Goal: Information Seeking & Learning: Find specific fact

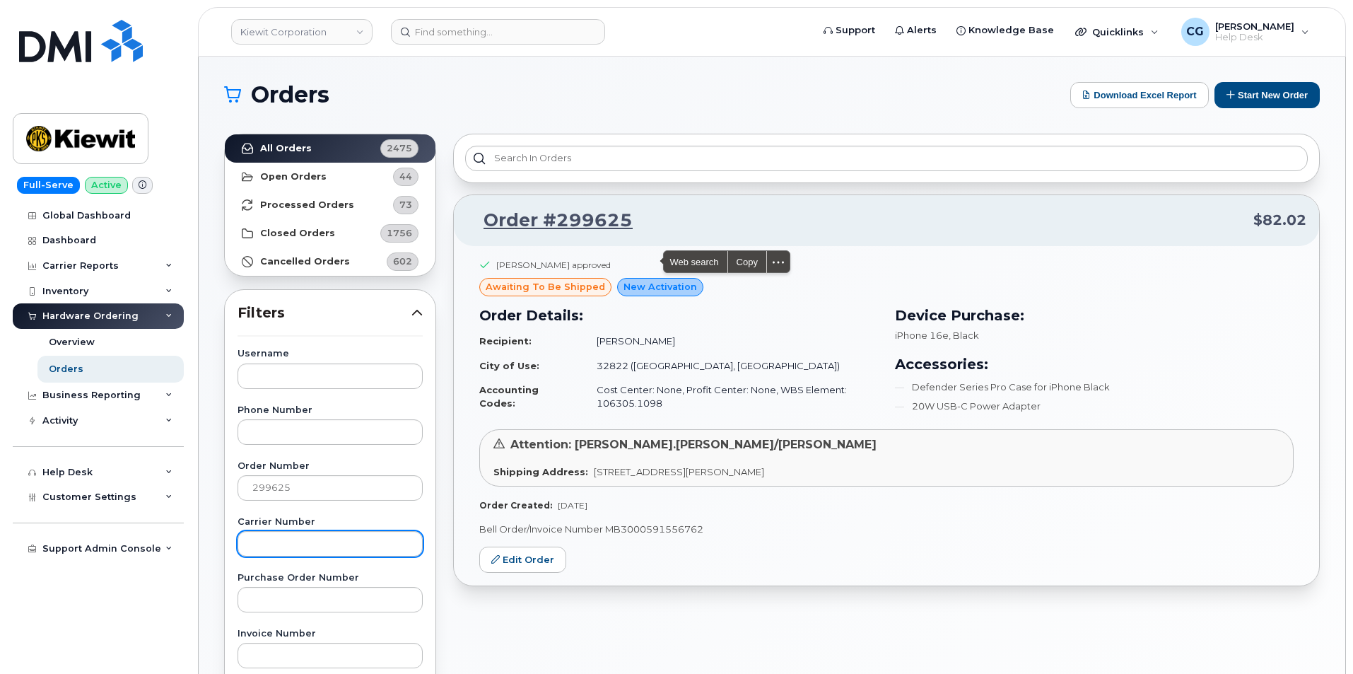
scroll to position [141, 0]
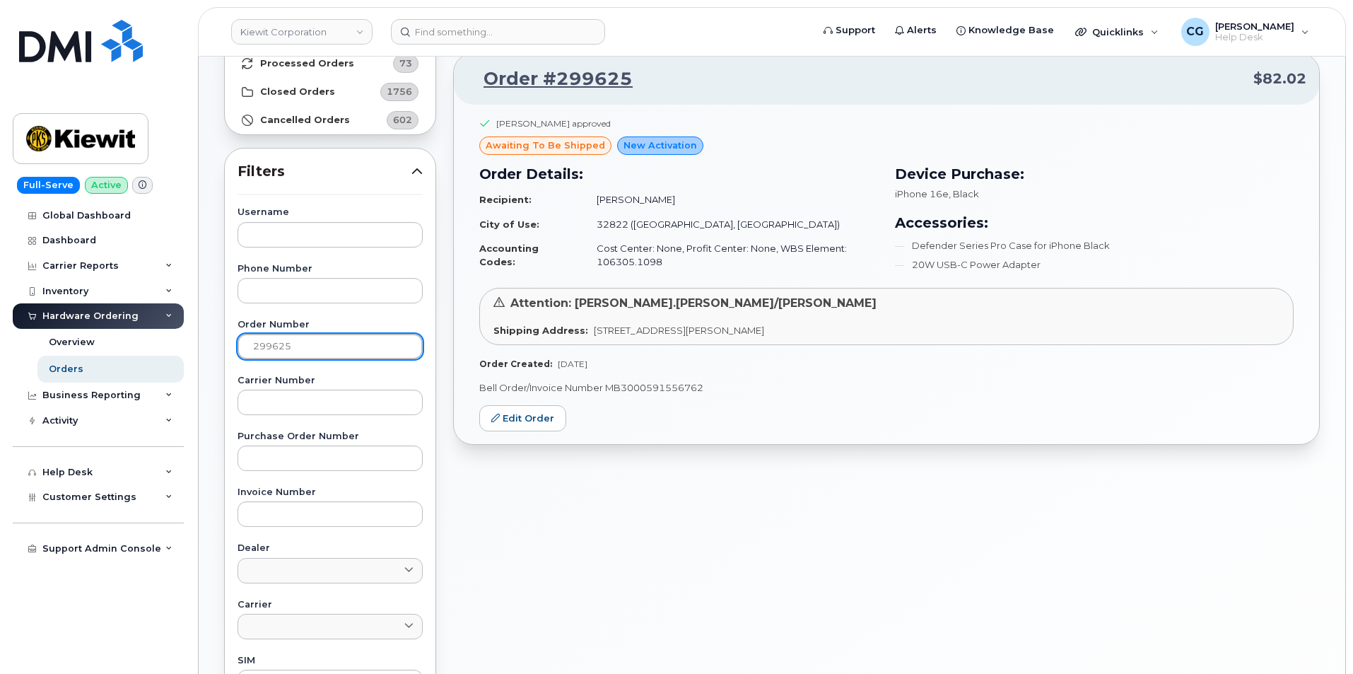
click at [308, 340] on input "299625" at bounding box center [329, 346] width 185 height 25
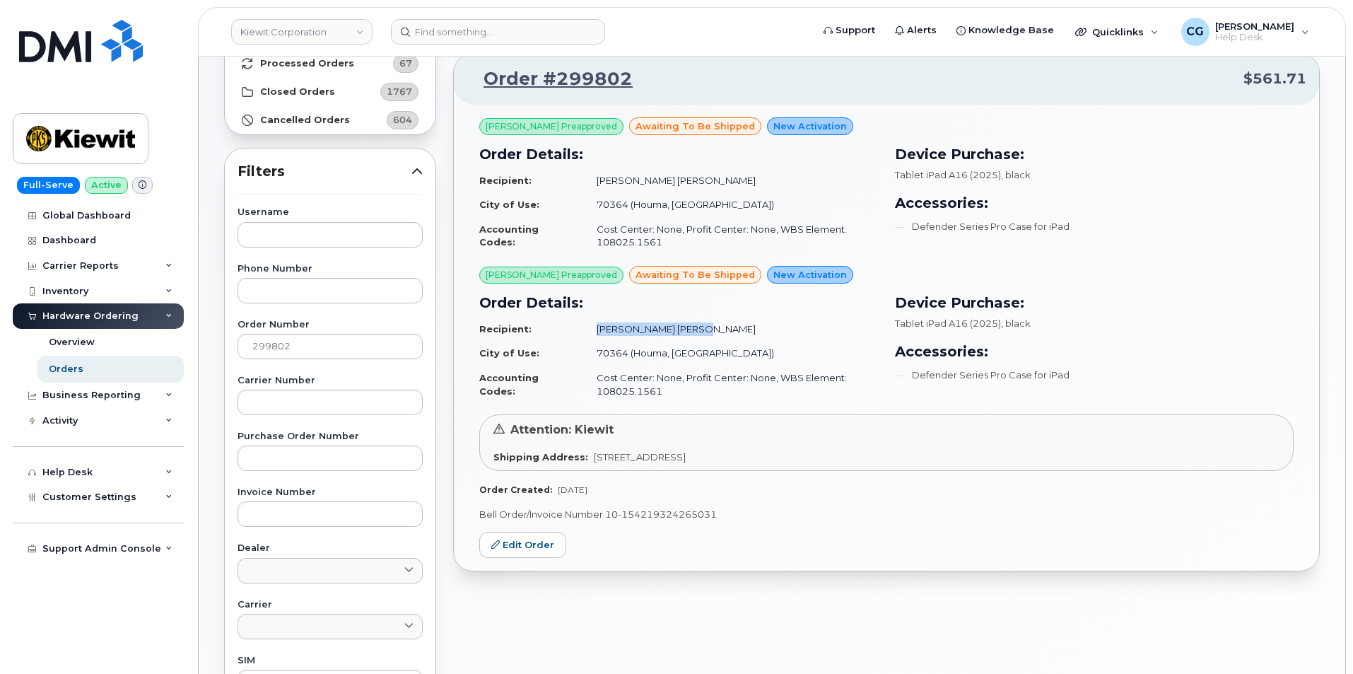
drag, startPoint x: 681, startPoint y: 327, endPoint x: 594, endPoint y: 328, distance: 86.9
click at [594, 328] on td "Faisal Imtiaj Shovon" at bounding box center [731, 329] width 294 height 25
copy td "Faisal Imtiaj Shovon"
click at [658, 243] on td "Cost Center: None, Profit Center: None, WBS Element: 108025.1561" at bounding box center [731, 235] width 294 height 37
click at [657, 245] on td "Cost Center: None, Profit Center: None, WBS Element: 108025.1561" at bounding box center [731, 235] width 294 height 37
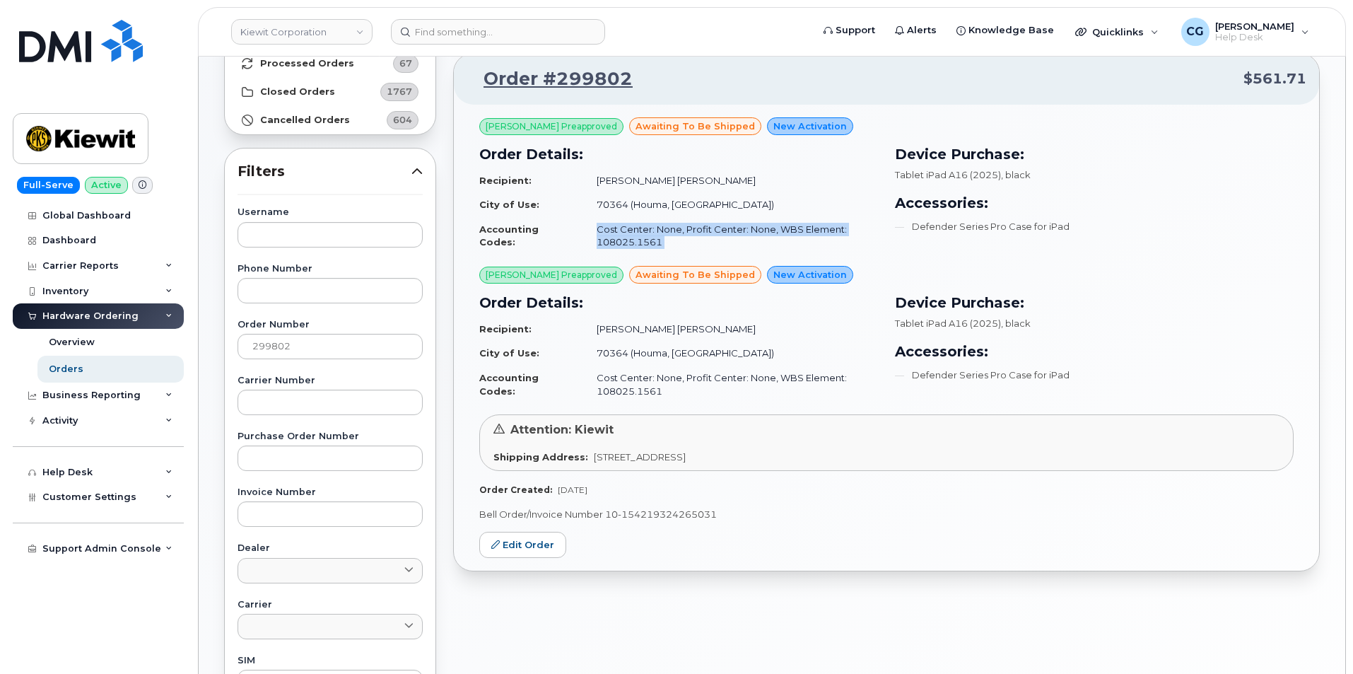
drag, startPoint x: 657, startPoint y: 245, endPoint x: 638, endPoint y: 243, distance: 18.4
click at [639, 243] on td "Cost Center: None, Profit Center: None, WBS Element: 108025.1561" at bounding box center [731, 235] width 294 height 37
click at [657, 237] on td "Cost Center: None, Profit Center: None, WBS Element: 108025.1561" at bounding box center [731, 235] width 294 height 37
drag, startPoint x: 656, startPoint y: 242, endPoint x: 594, endPoint y: 241, distance: 62.2
click at [594, 241] on td "Cost Center: None, Profit Center: None, WBS Element: 108025.1561" at bounding box center [731, 235] width 294 height 37
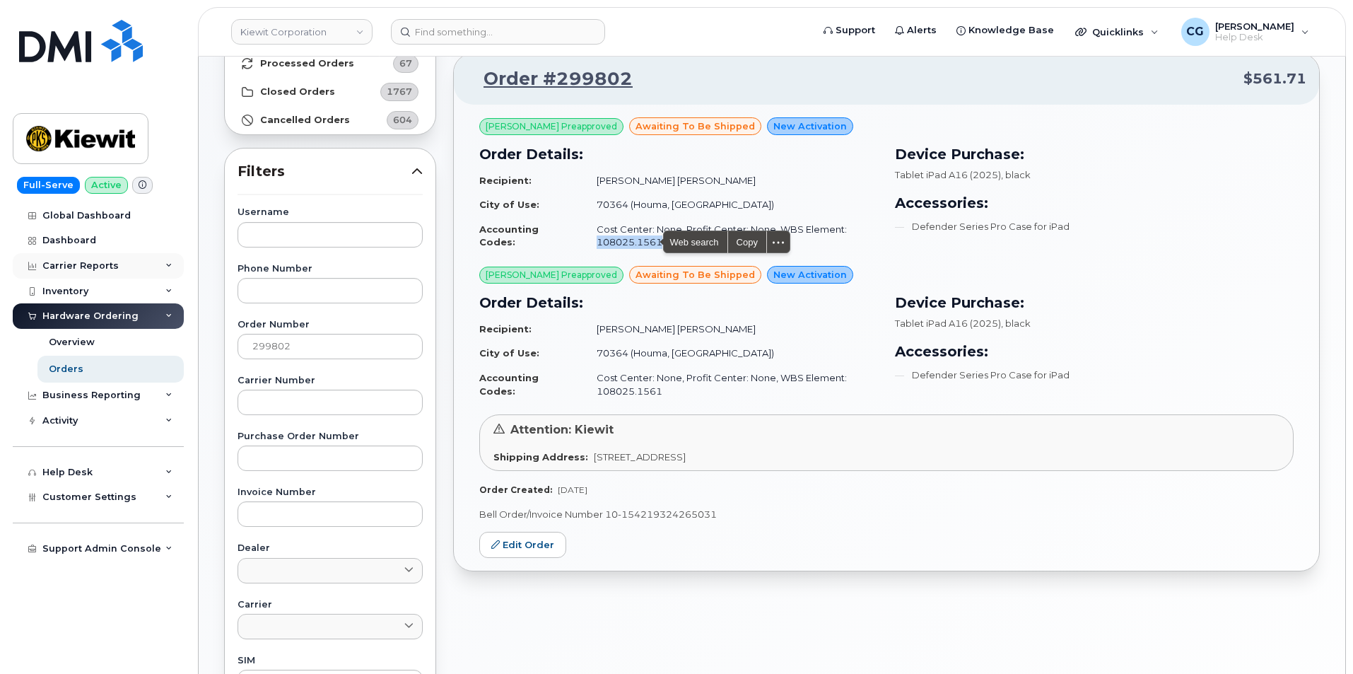
copy td "108025.1561"
click at [743, 634] on div "Order #299802 $561.71 Logan Ford Preapproved awaiting to be shipped New Activat…" at bounding box center [886, 480] width 883 height 993
drag, startPoint x: 655, startPoint y: 241, endPoint x: 594, endPoint y: 240, distance: 61.5
click at [594, 240] on td "Cost Center: None, Profit Center: None, WBS Element: 108025.1561" at bounding box center [731, 235] width 294 height 37
copy td "108025.1561"
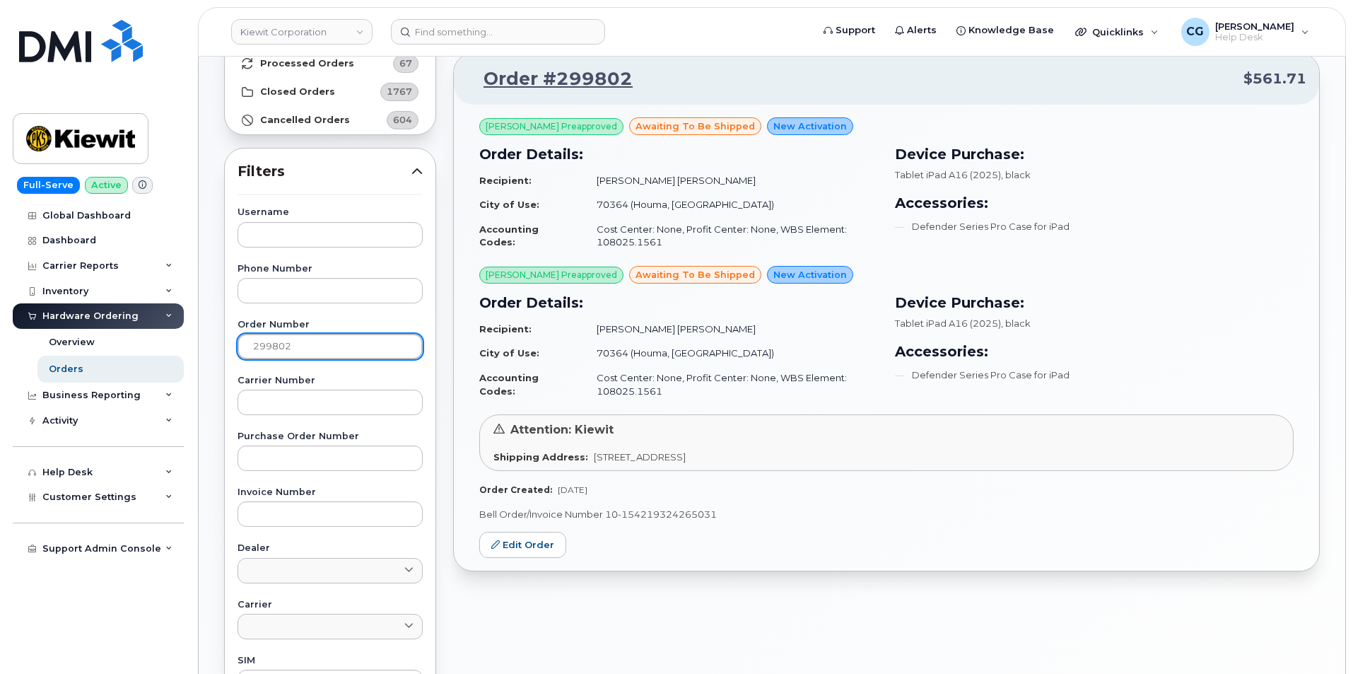
click at [333, 346] on input "299802" at bounding box center [329, 346] width 185 height 25
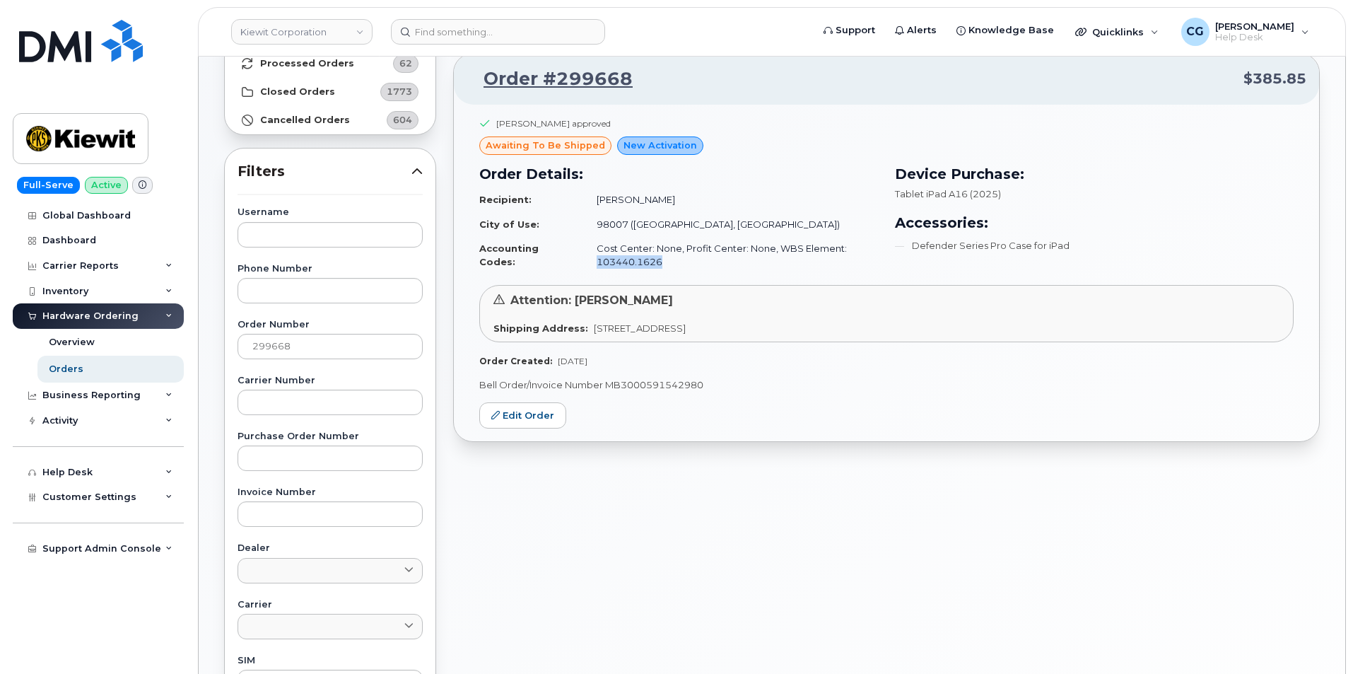
drag, startPoint x: 654, startPoint y: 261, endPoint x: 594, endPoint y: 262, distance: 60.1
click at [594, 262] on td "Cost Center: None, Profit Center: None, WBS Element: 103440.1626" at bounding box center [731, 254] width 294 height 37
copy td "103440.1626"
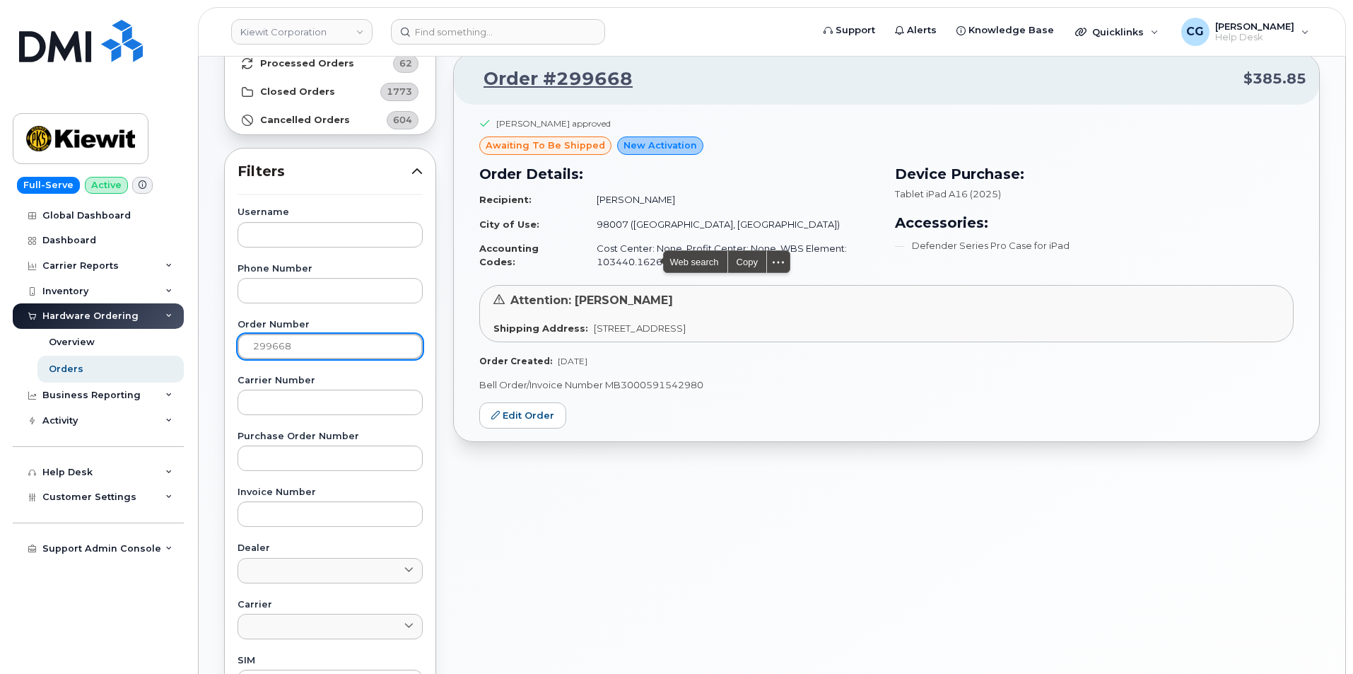
click at [311, 346] on input "299668" at bounding box center [329, 346] width 185 height 25
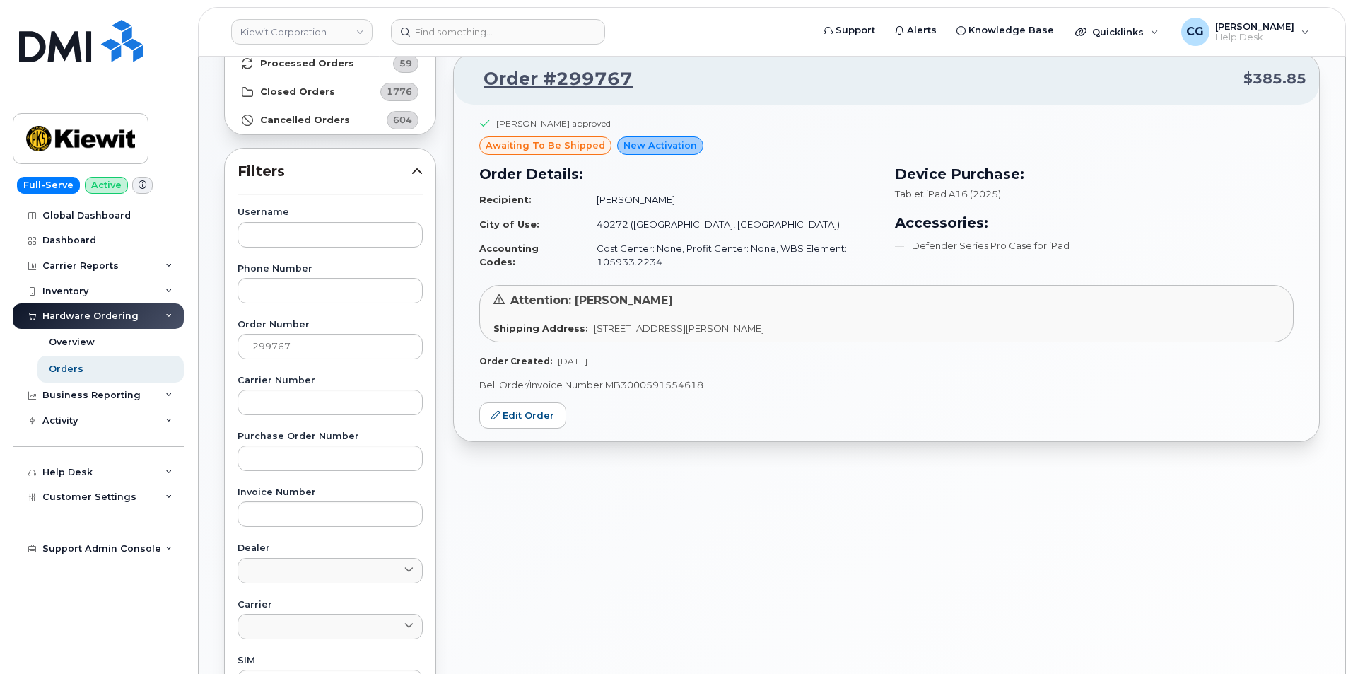
click at [658, 261] on td "Cost Center: None, Profit Center: None, WBS Element: 105933.2234" at bounding box center [731, 254] width 294 height 37
click at [655, 264] on td "Cost Center: None, Profit Center: None, WBS Element: 105933.2234" at bounding box center [731, 254] width 294 height 37
drag, startPoint x: 655, startPoint y: 261, endPoint x: 587, endPoint y: 264, distance: 68.6
click at [587, 264] on td "Cost Center: None, Profit Center: None, WBS Element: 105933.2234" at bounding box center [731, 254] width 294 height 37
copy td "105933.2234"
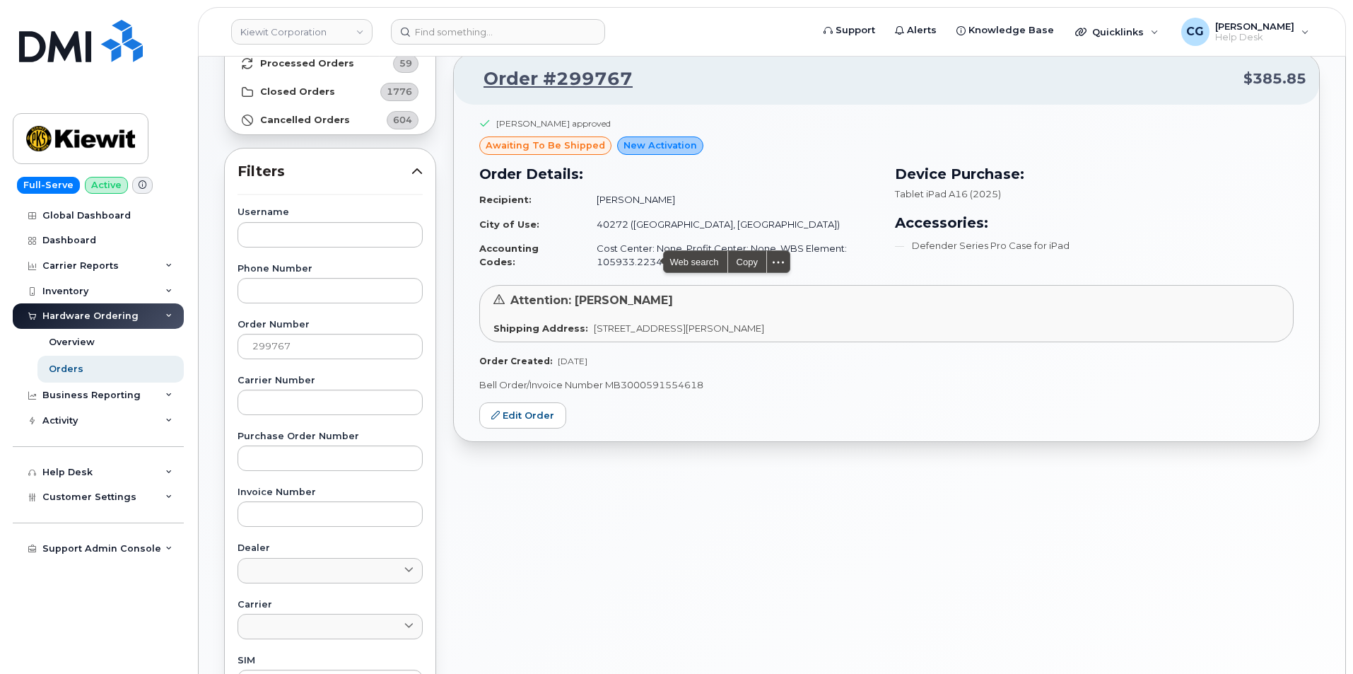
click at [691, 487] on div "Order #299767 $385.85 Ashton Meyer approved awaiting to be shipped New Activati…" at bounding box center [886, 480] width 883 height 993
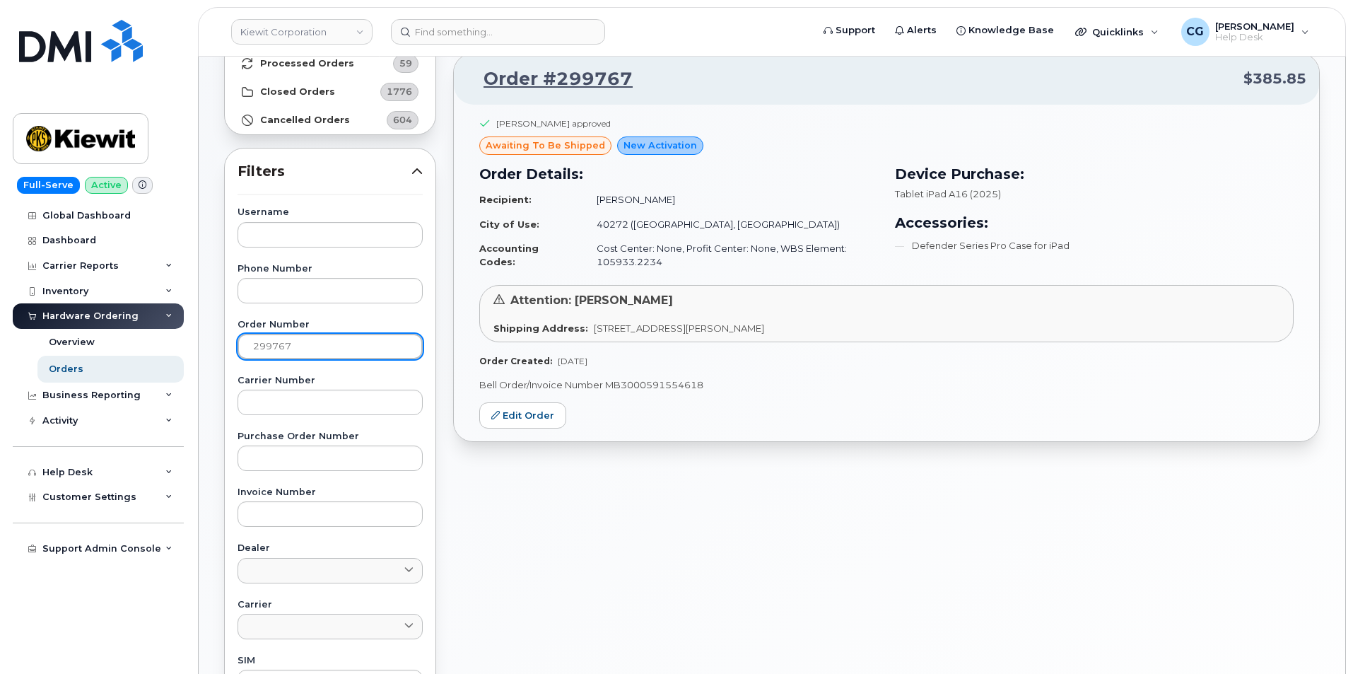
click at [315, 351] on input "299767" at bounding box center [329, 346] width 185 height 25
type input "299973"
click at [519, 412] on link "Edit Order" at bounding box center [522, 415] width 87 height 26
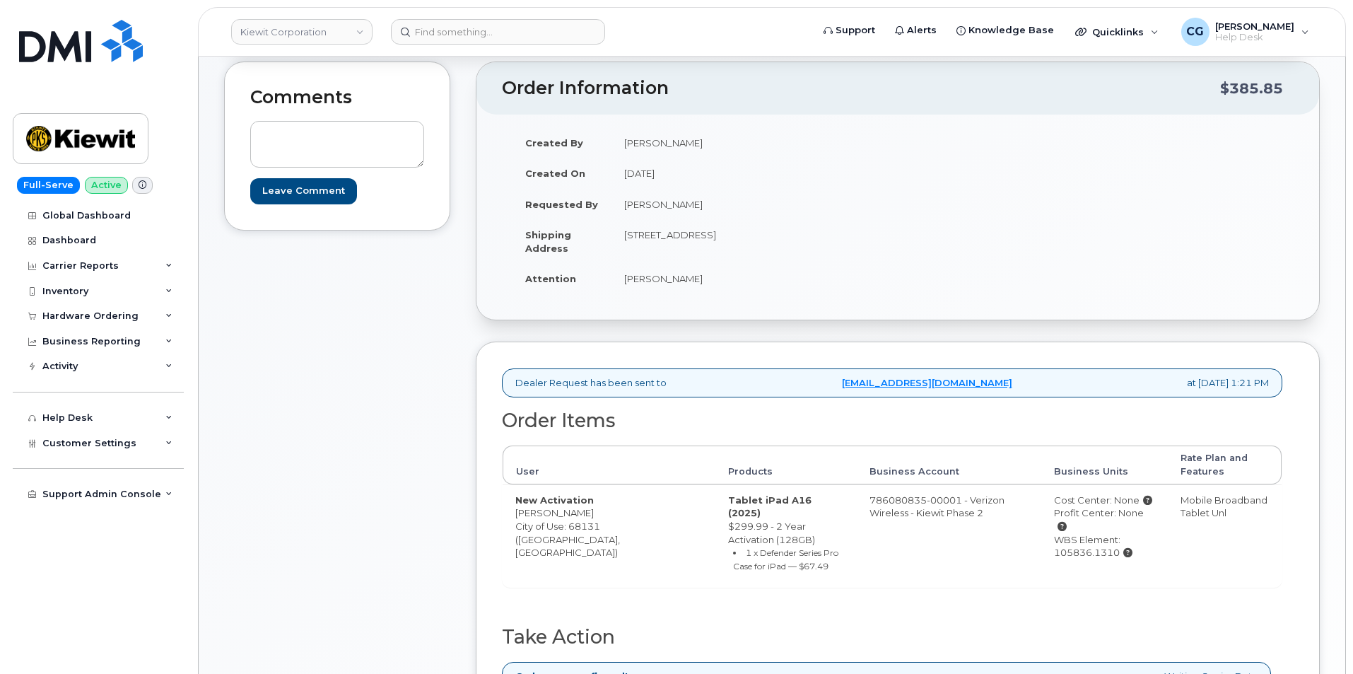
scroll to position [214, 0]
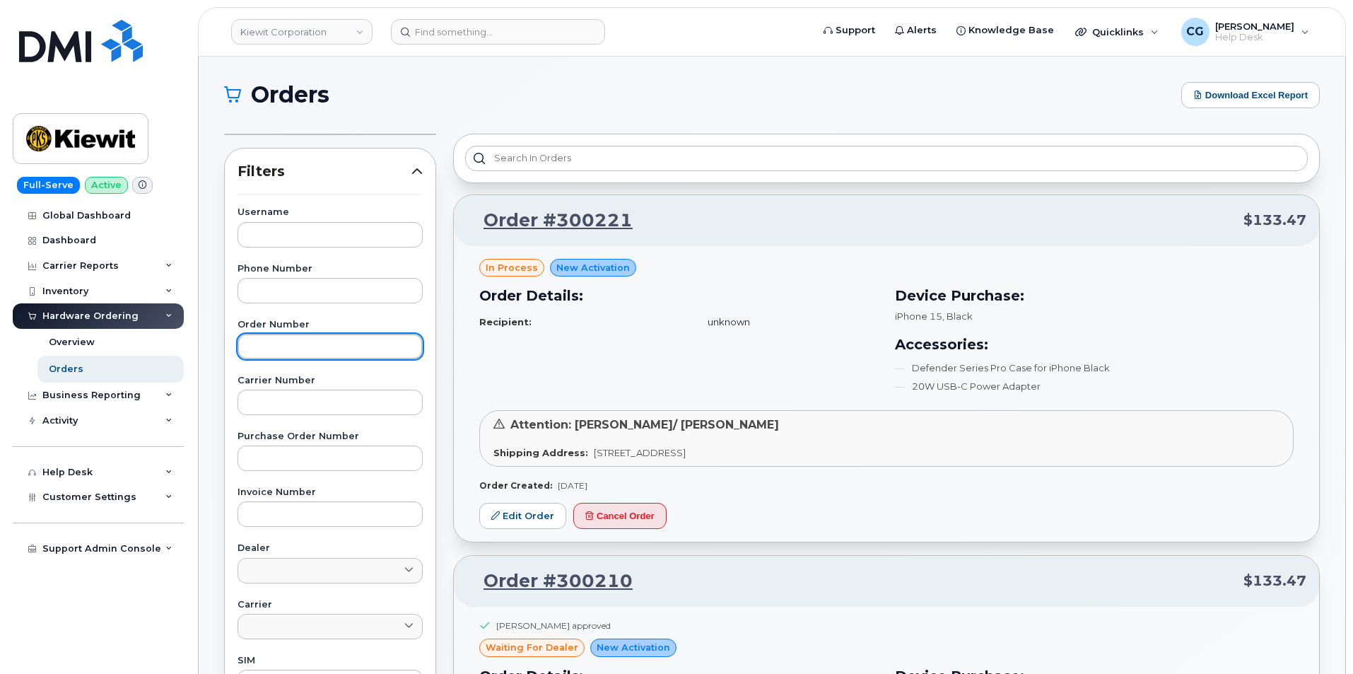
click at [288, 348] on input "text" at bounding box center [329, 346] width 185 height 25
type input "299778"
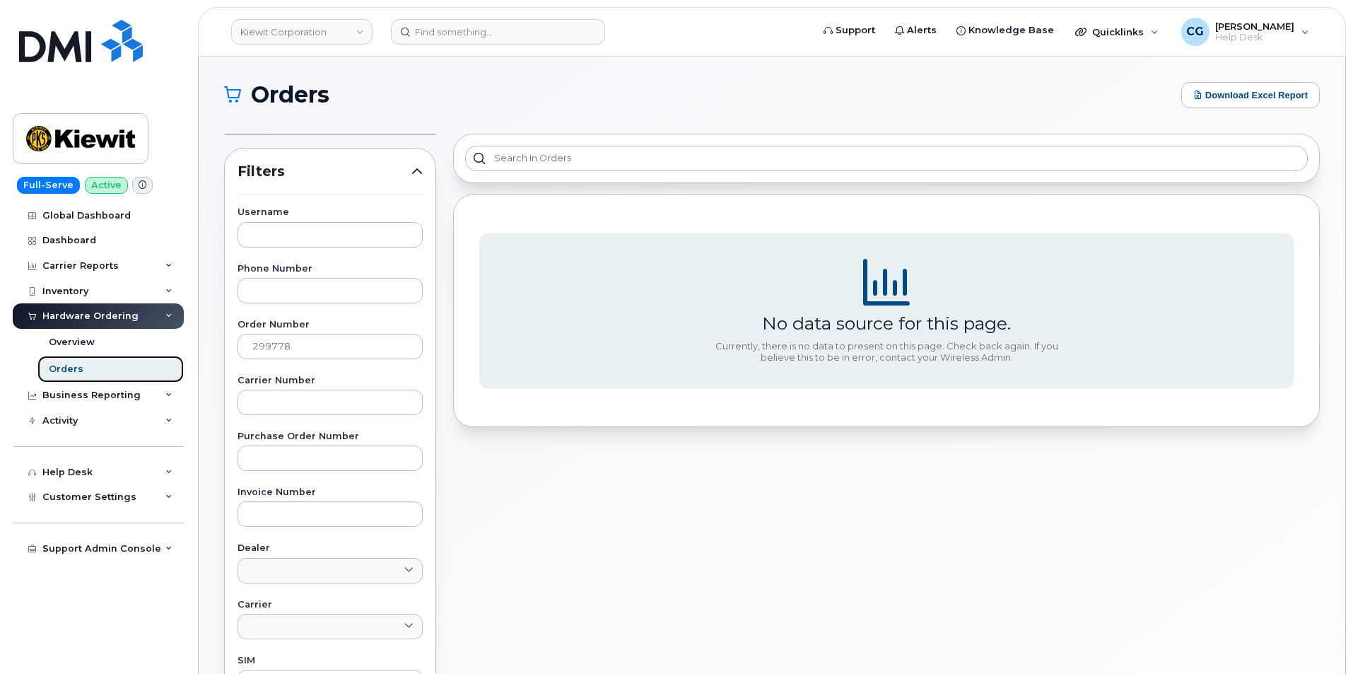
click at [69, 368] on div "Orders" at bounding box center [66, 369] width 35 height 13
click at [76, 290] on div "Inventory" at bounding box center [65, 291] width 46 height 11
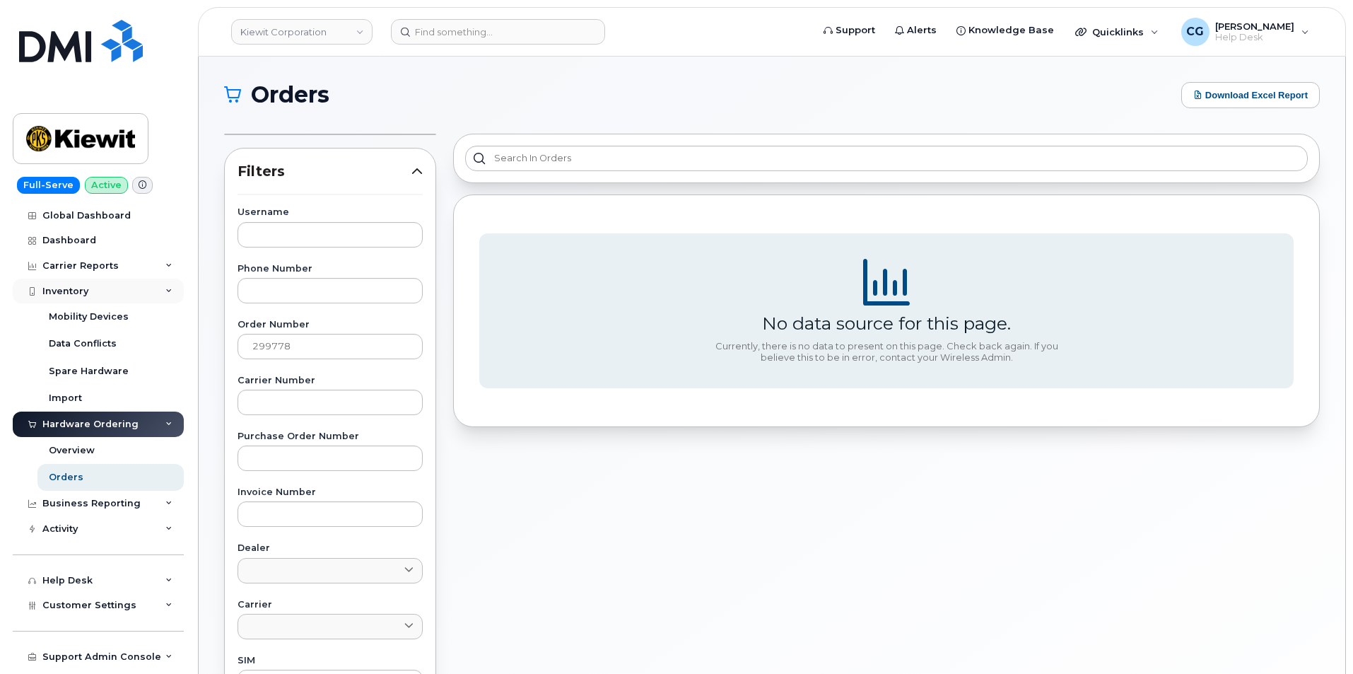
click at [173, 289] on div "Inventory" at bounding box center [98, 290] width 171 height 25
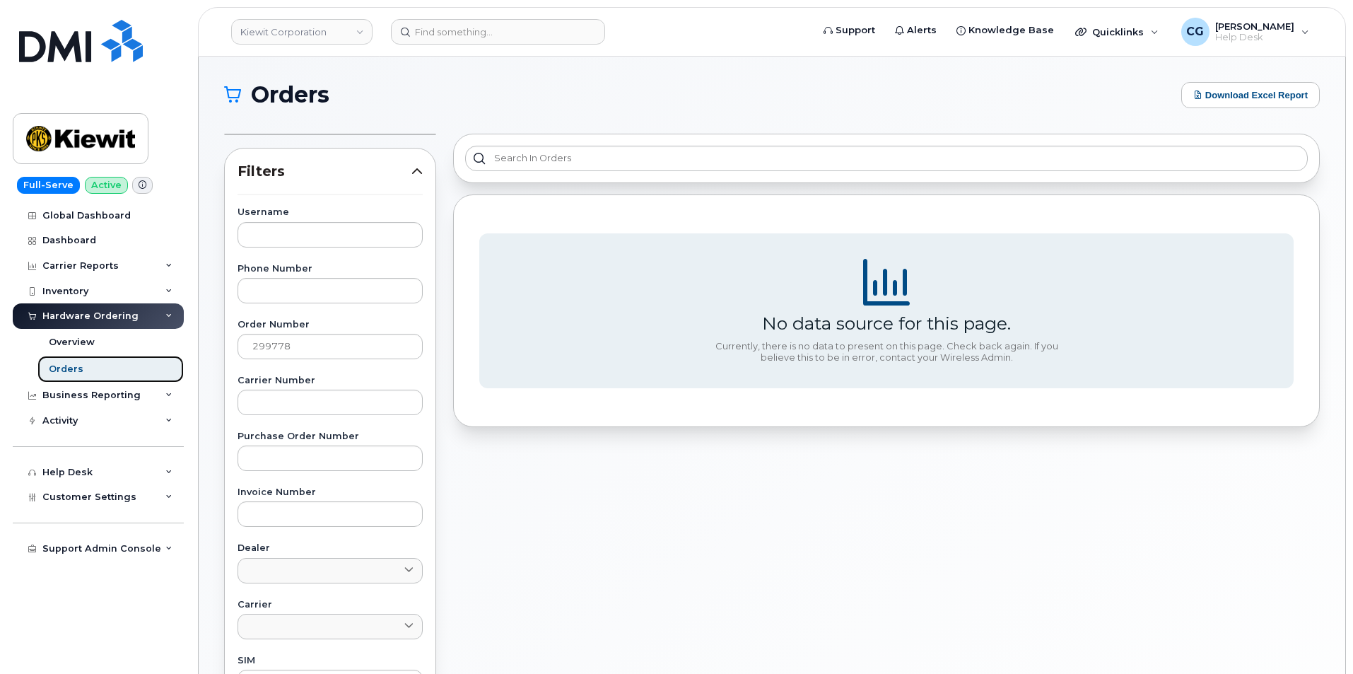
click at [73, 369] on div "Orders" at bounding box center [66, 369] width 35 height 13
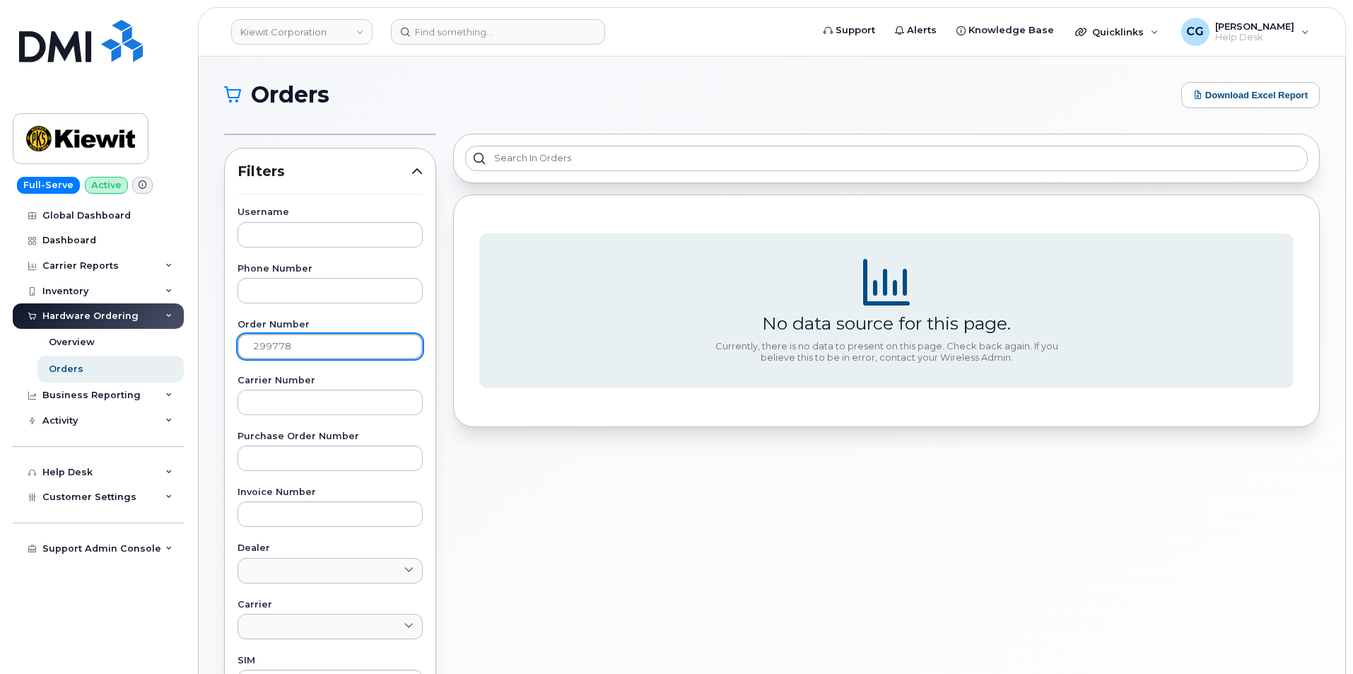
click at [293, 346] on input "299778" at bounding box center [329, 346] width 185 height 25
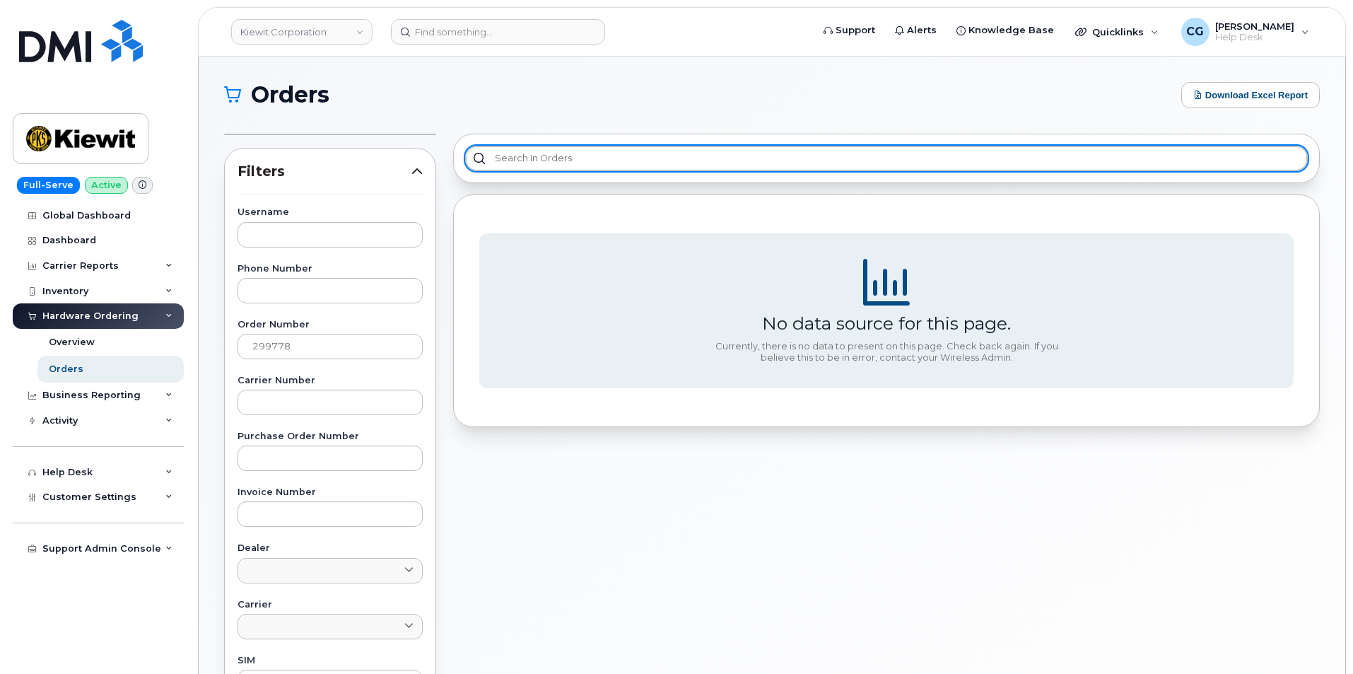
click at [567, 167] on input "text" at bounding box center [886, 158] width 842 height 25
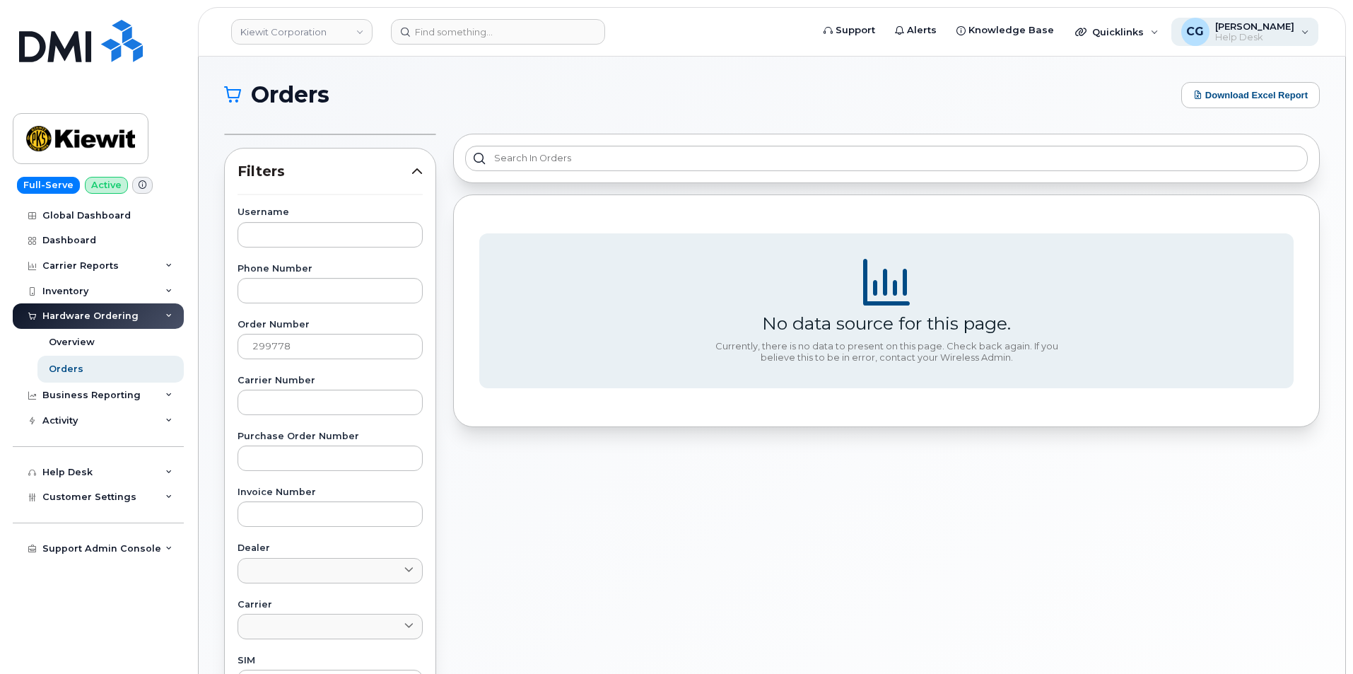
click at [1255, 28] on span "[PERSON_NAME]" at bounding box center [1254, 25] width 79 height 11
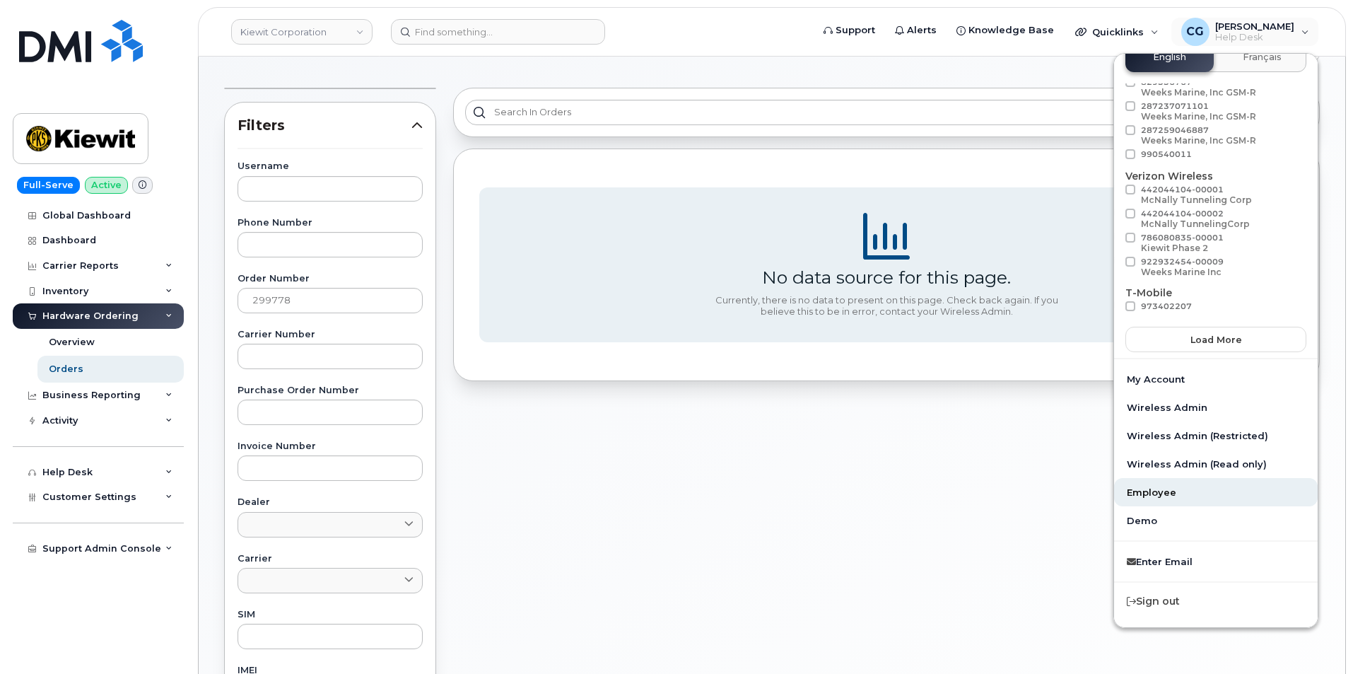
scroll to position [71, 0]
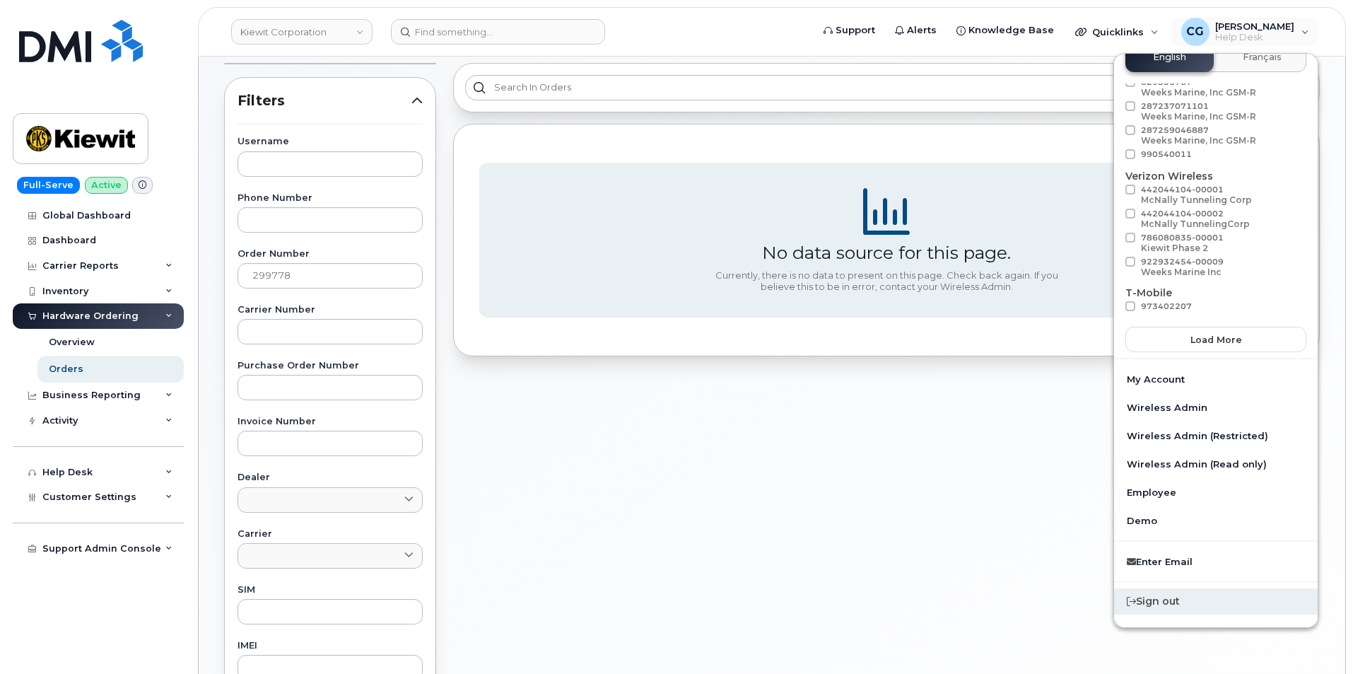
click at [1151, 604] on div "Sign out" at bounding box center [1216, 601] width 204 height 26
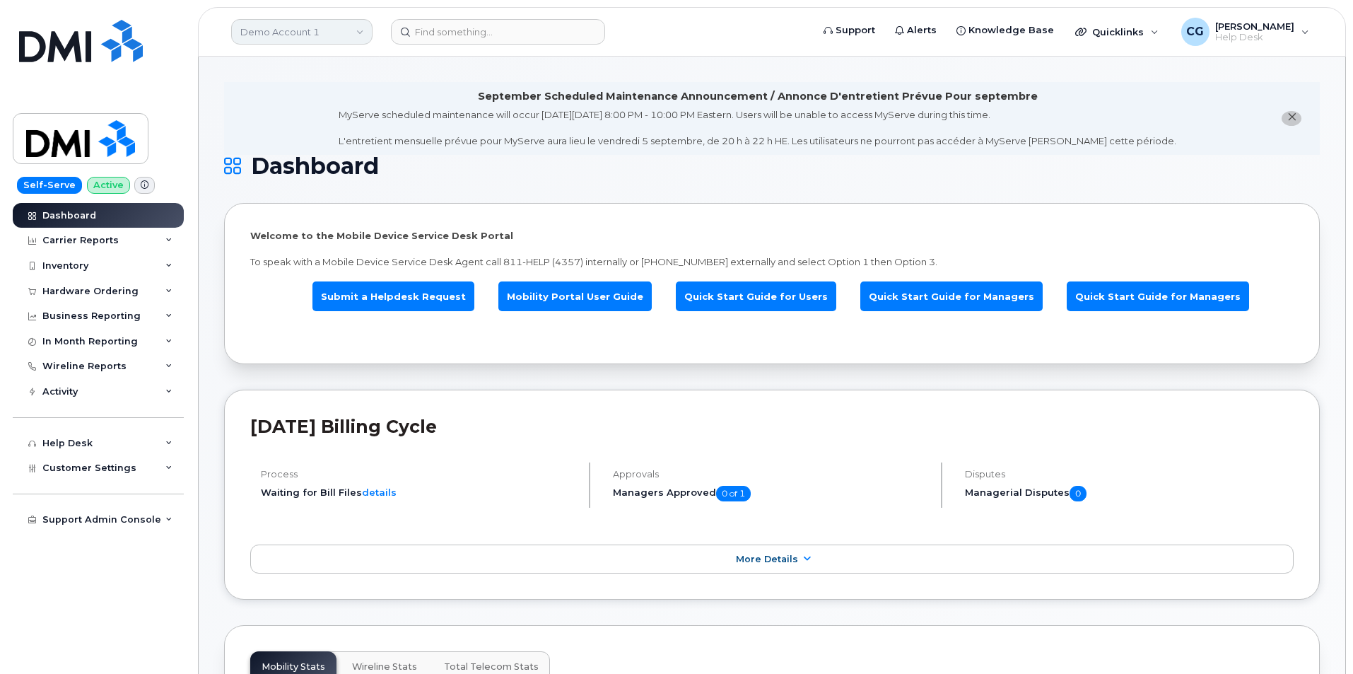
click at [312, 34] on link "Demo Account 1" at bounding box center [301, 31] width 141 height 25
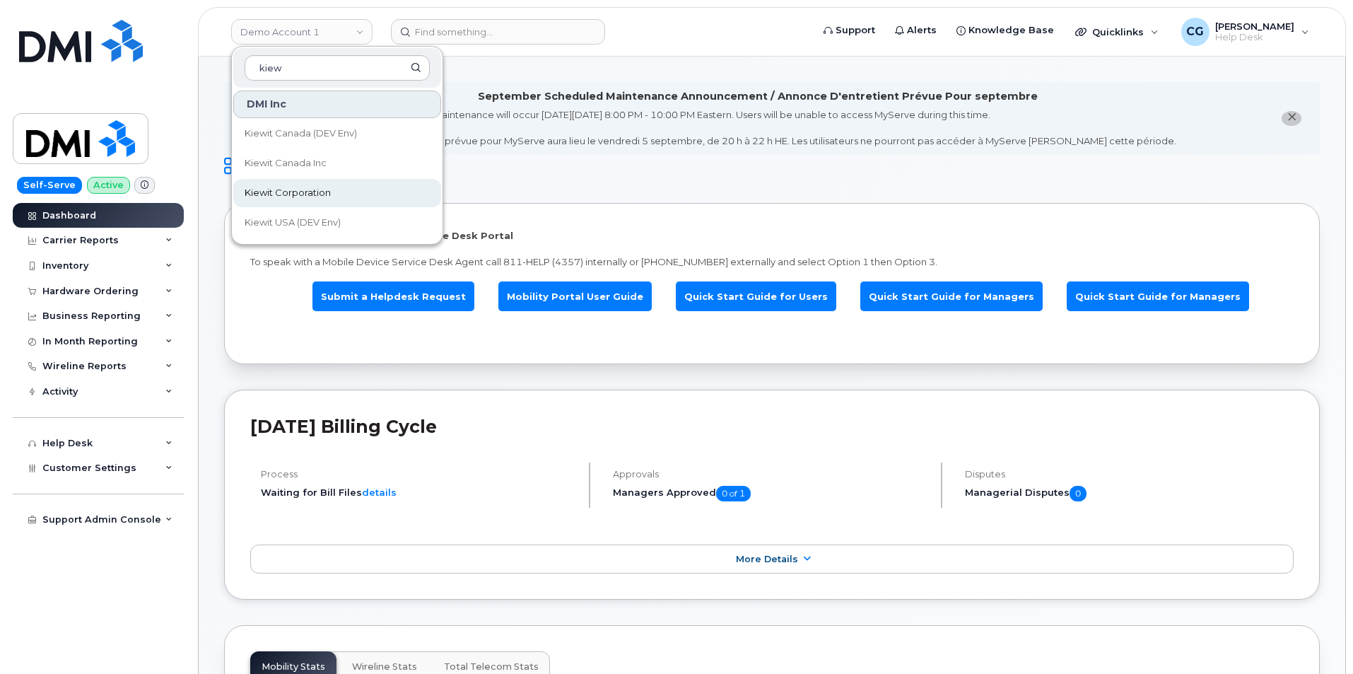
type input "kiew"
click at [293, 190] on span "Kiewit Corporation" at bounding box center [288, 193] width 86 height 14
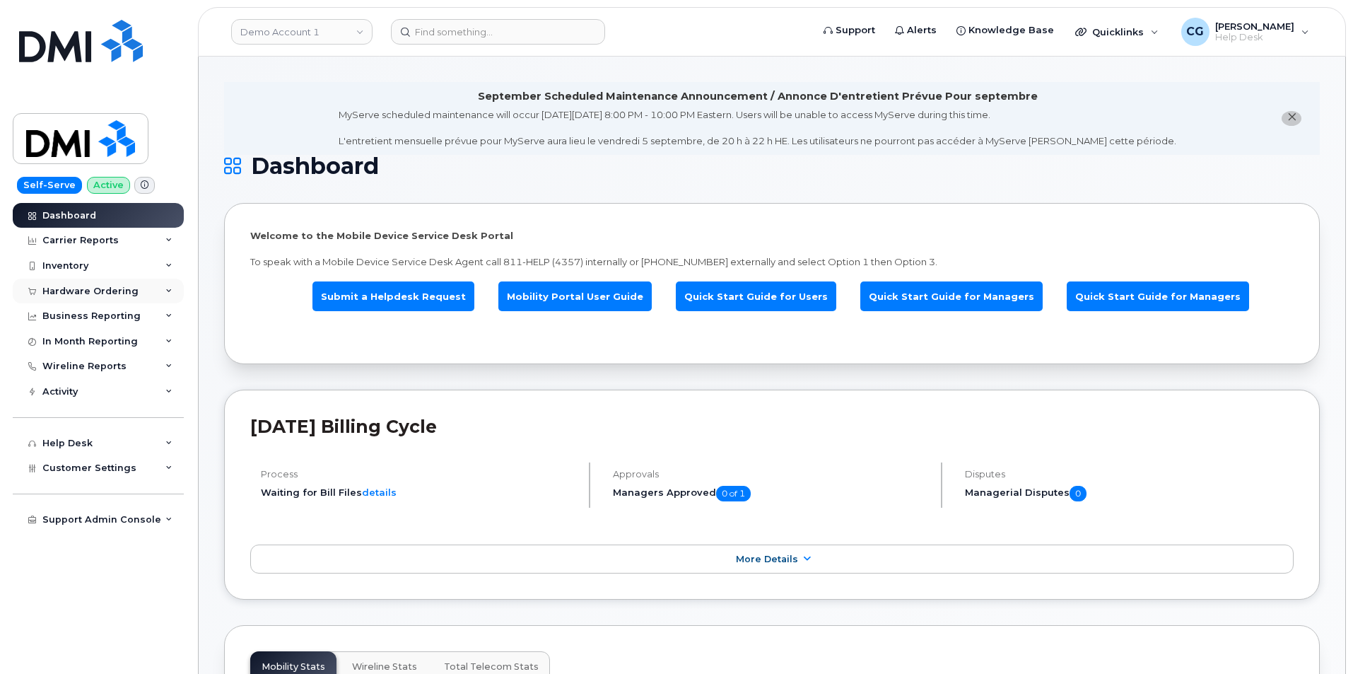
click at [93, 287] on div "Hardware Ordering" at bounding box center [90, 291] width 96 height 11
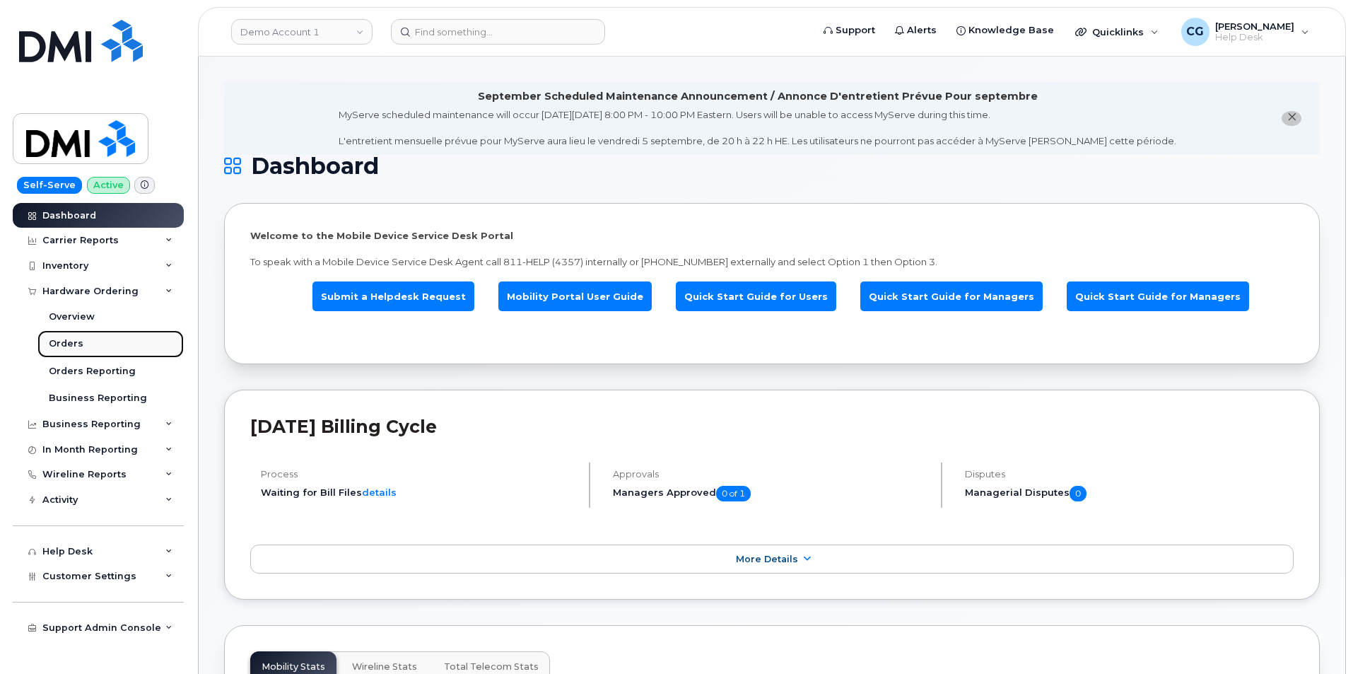
click at [65, 343] on div "Orders" at bounding box center [66, 343] width 35 height 13
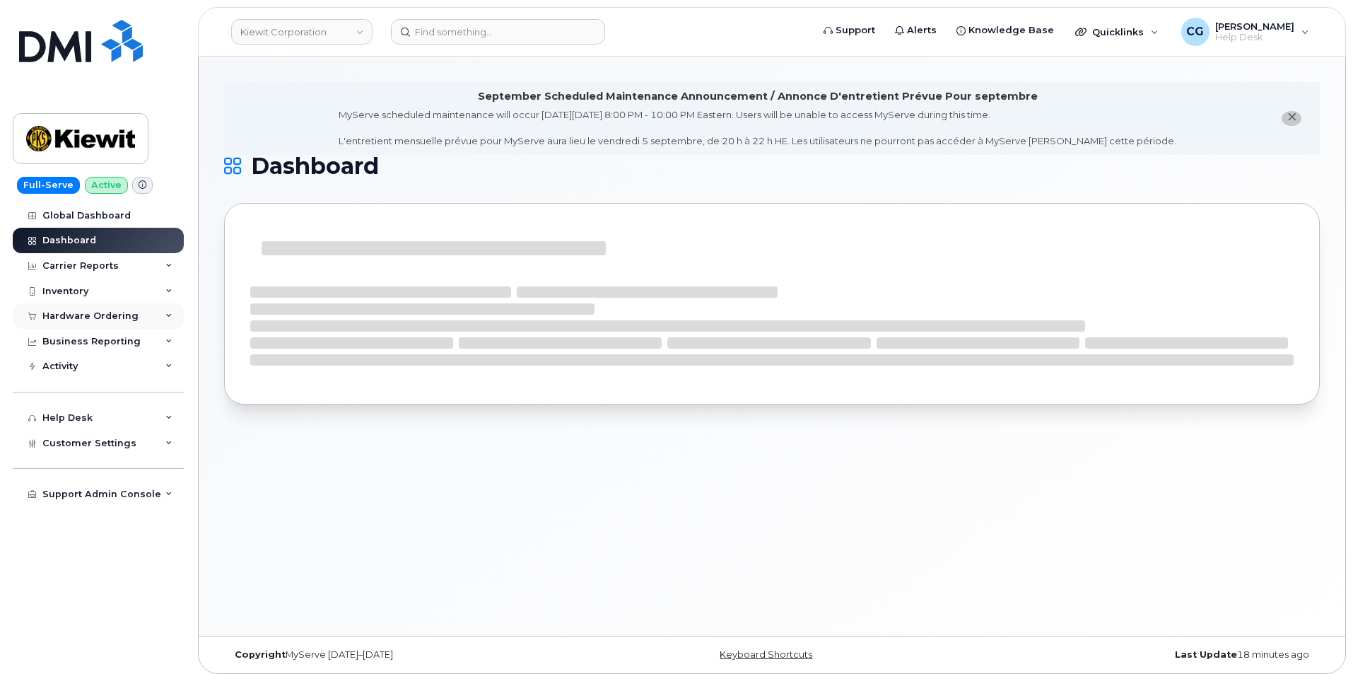
click at [93, 310] on div "Hardware Ordering" at bounding box center [90, 315] width 96 height 11
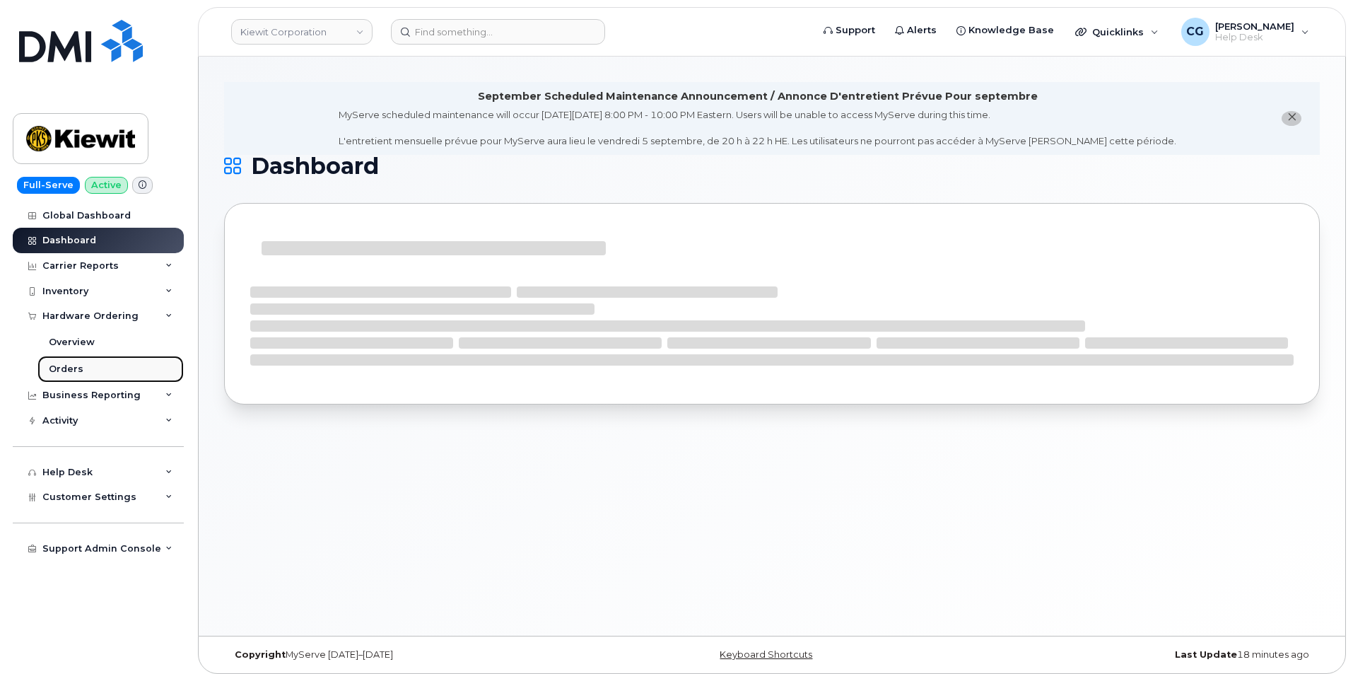
click at [64, 368] on div "Orders" at bounding box center [66, 369] width 35 height 13
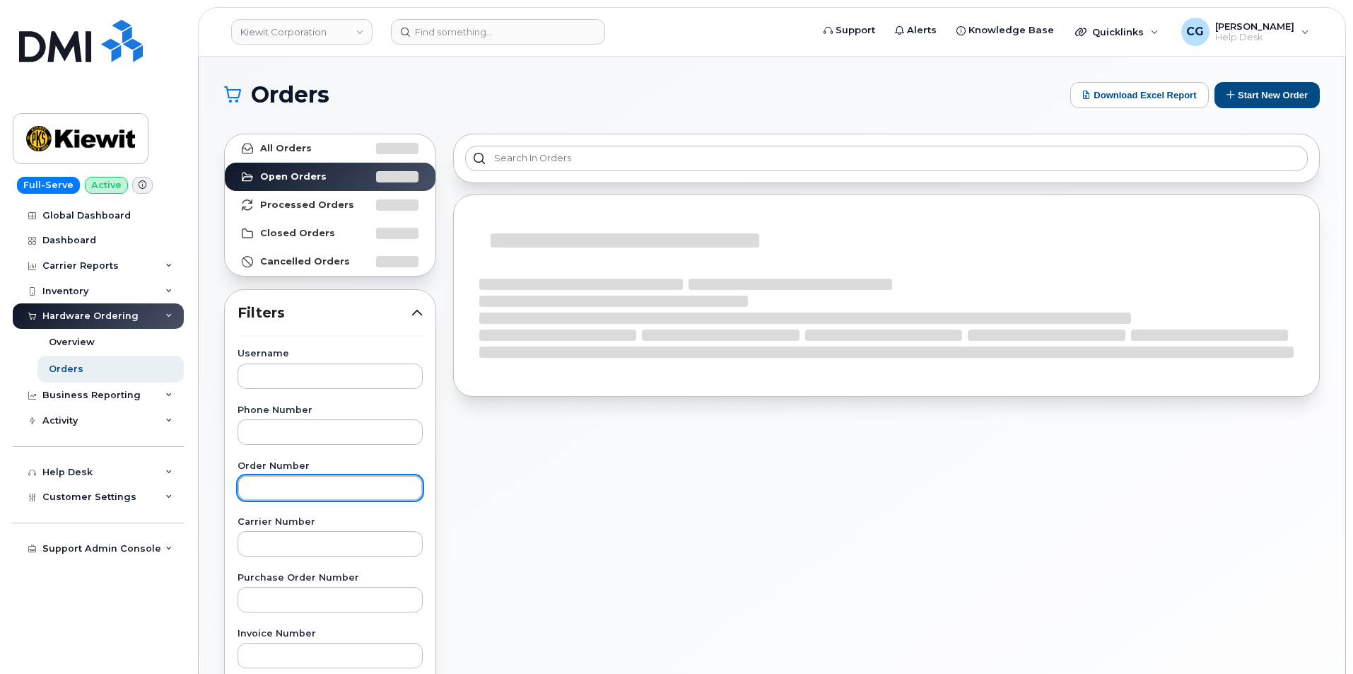
click at [304, 490] on input "text" at bounding box center [329, 487] width 185 height 25
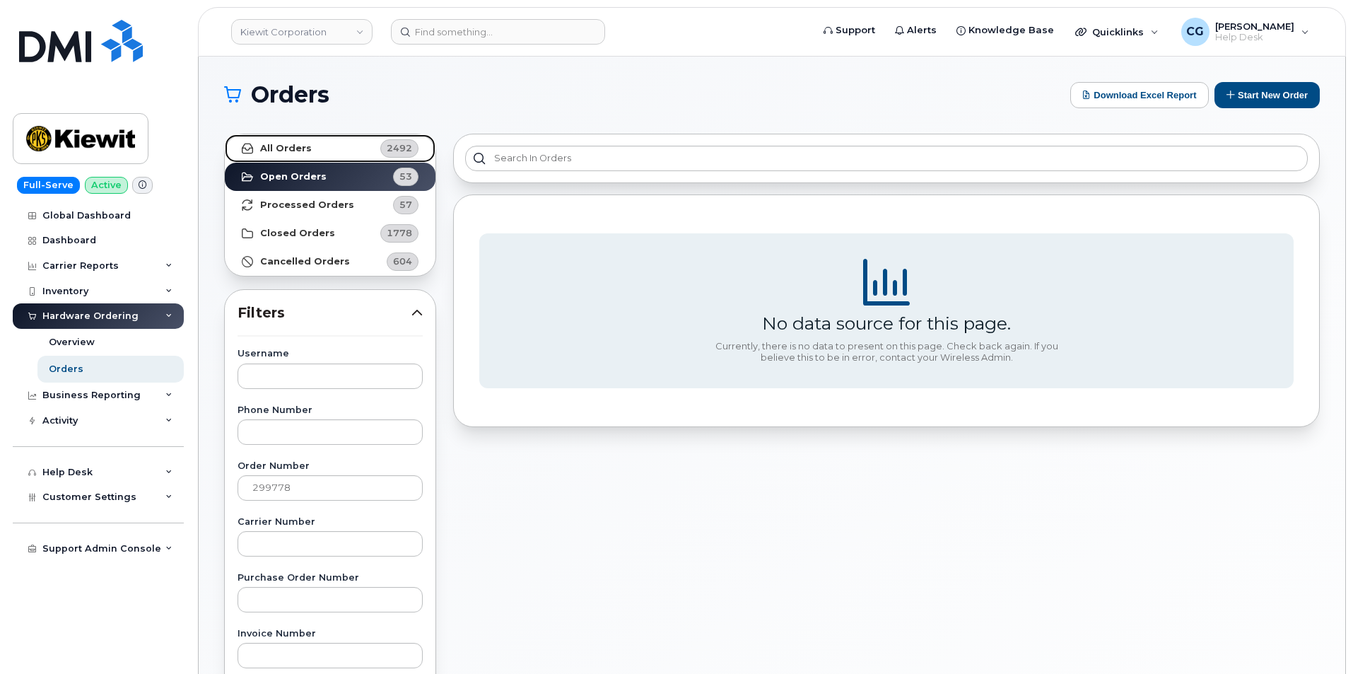
click at [283, 145] on strong "All Orders" at bounding box center [286, 148] width 52 height 11
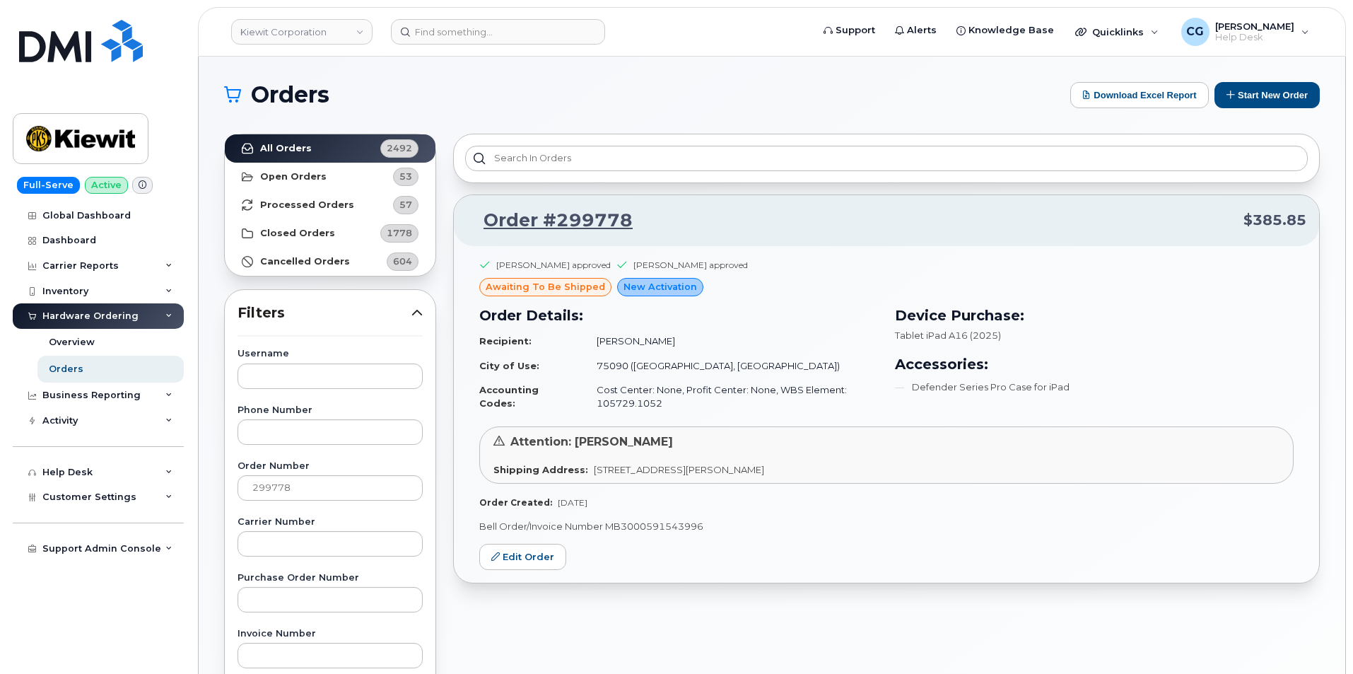
click at [645, 411] on td "Cost Center: None, Profit Center: None, WBS Element: 105729.1052" at bounding box center [731, 395] width 294 height 37
click at [659, 396] on td "Cost Center: None, Profit Center: None, WBS Element: 105729.1052" at bounding box center [731, 395] width 294 height 37
click at [657, 401] on td "Cost Center: None, Profit Center: None, WBS Element: 105729.1052" at bounding box center [731, 395] width 294 height 37
click at [658, 406] on td "Cost Center: None, Profit Center: None, WBS Element: 105729.1052" at bounding box center [731, 395] width 294 height 37
click at [657, 401] on td "Cost Center: None, Profit Center: None, WBS Element: 105729.1052" at bounding box center [731, 395] width 294 height 37
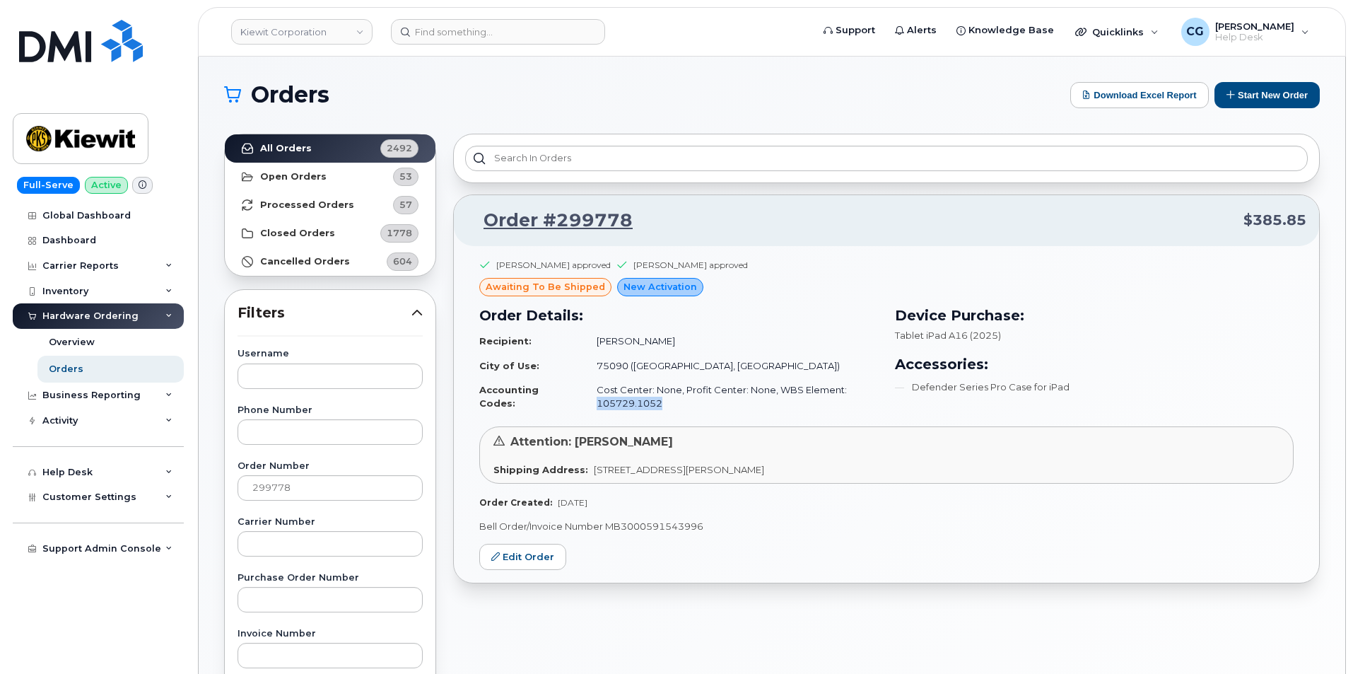
drag, startPoint x: 657, startPoint y: 401, endPoint x: 594, endPoint y: 399, distance: 62.9
click at [594, 399] on td "Cost Center: None, Profit Center: None, WBS Element: 105729.1052" at bounding box center [731, 395] width 294 height 37
copy td "105729.1052"
click at [298, 486] on input "299778" at bounding box center [329, 487] width 185 height 25
type input "299685"
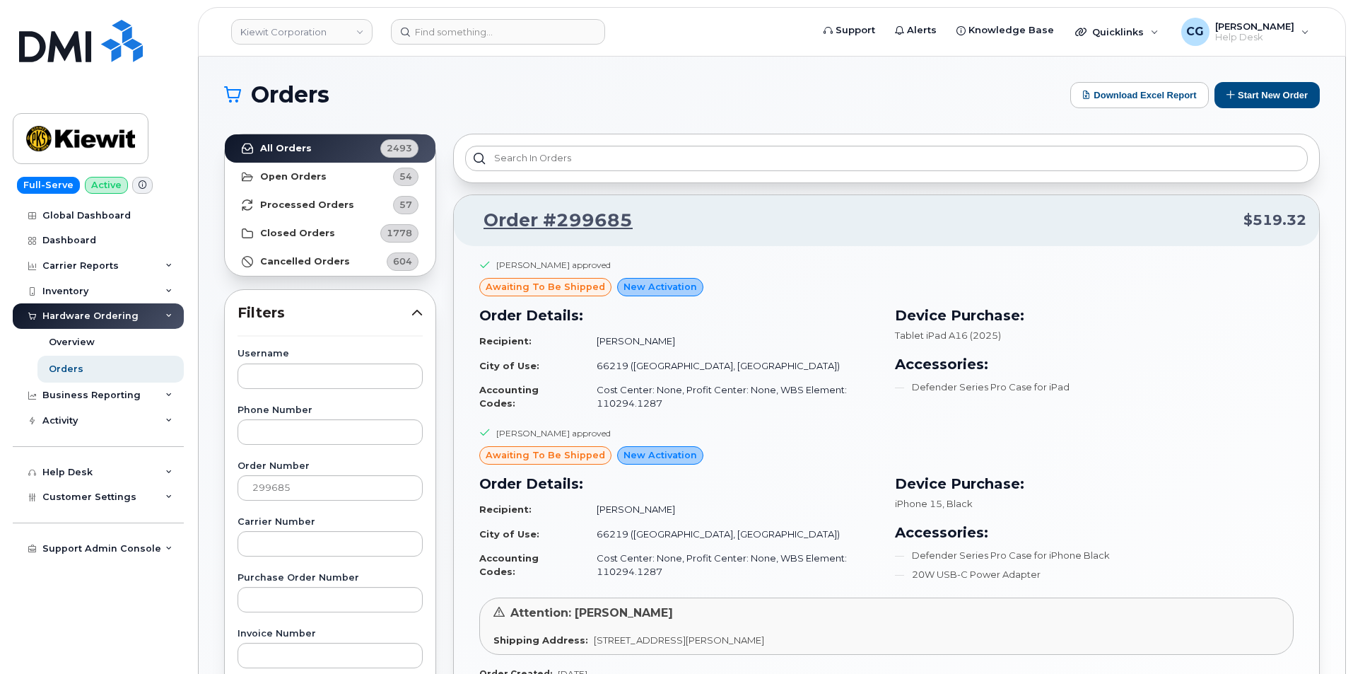
click at [637, 399] on td "Cost Center: None, Profit Center: None, WBS Element: 110294.1287" at bounding box center [731, 395] width 294 height 37
click at [657, 402] on td "Cost Center: None, Profit Center: None, WBS Element: 110294.1287" at bounding box center [731, 395] width 294 height 37
click at [657, 401] on td "Cost Center: None, Profit Center: None, WBS Element: 110294.1287" at bounding box center [731, 395] width 294 height 37
drag, startPoint x: 656, startPoint y: 401, endPoint x: 594, endPoint y: 404, distance: 61.6
click at [594, 404] on td "Cost Center: None, Profit Center: None, WBS Element: 110294.1287" at bounding box center [731, 395] width 294 height 37
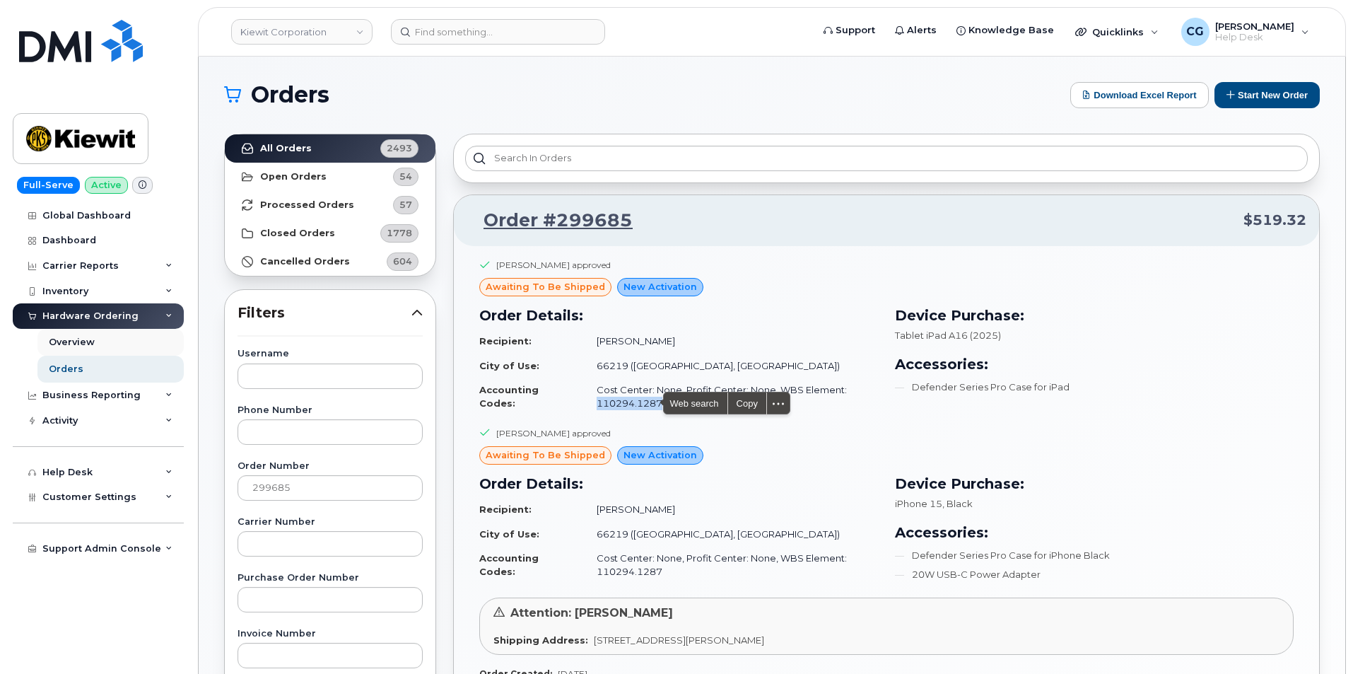
copy td "110294.1287"
drag, startPoint x: 1250, startPoint y: 25, endPoint x: 1262, endPoint y: 41, distance: 20.2
click at [1252, 25] on span "[PERSON_NAME]" at bounding box center [1254, 25] width 79 height 11
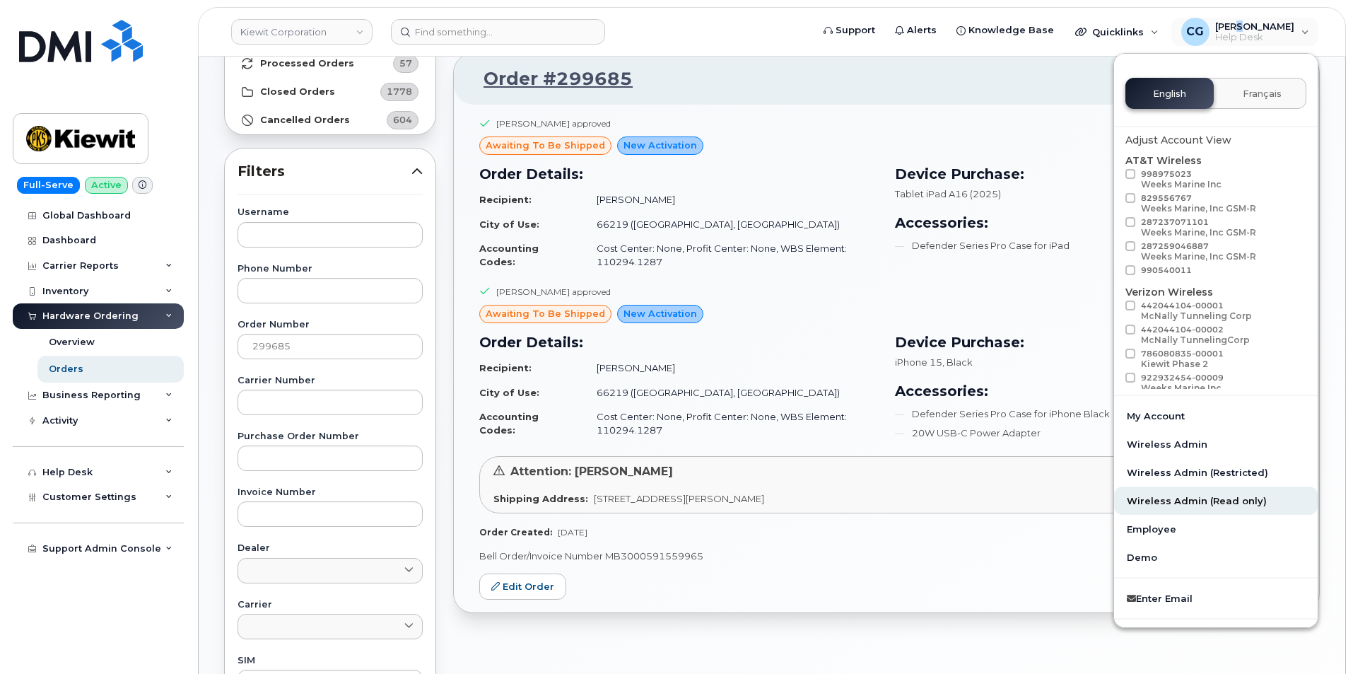
scroll to position [37, 0]
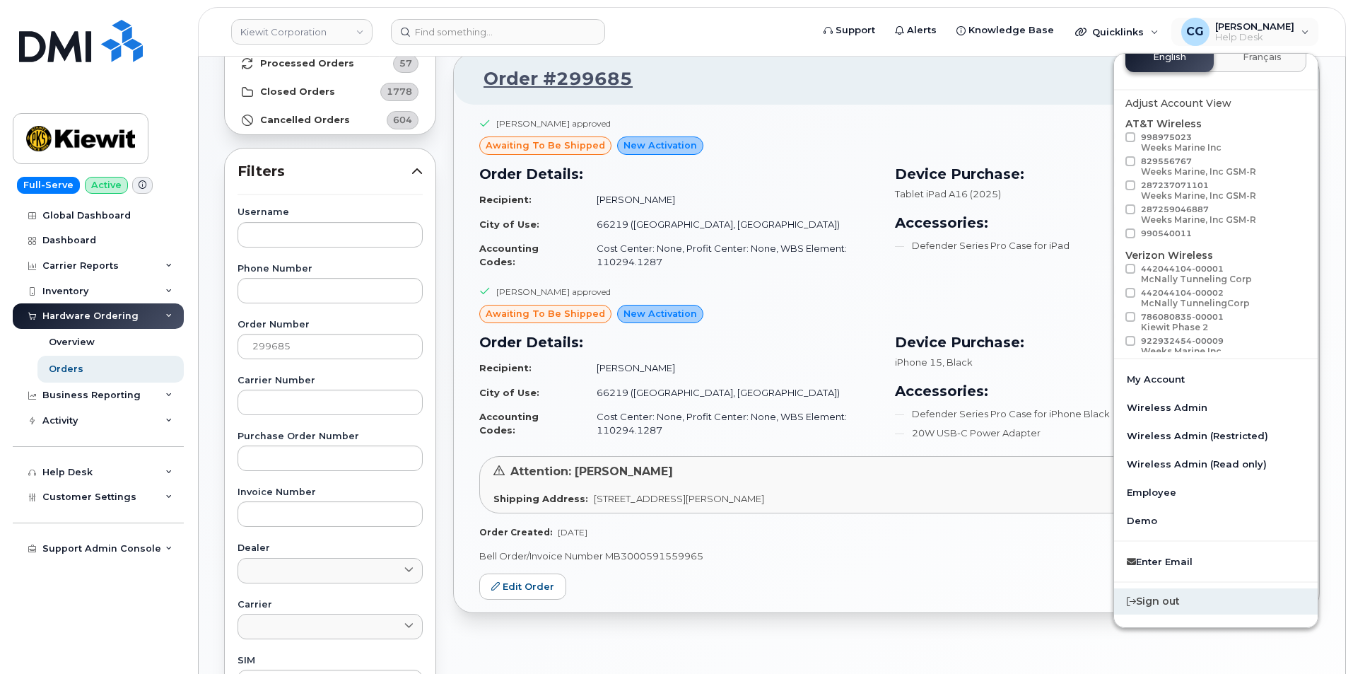
click at [1163, 601] on div "Sign out" at bounding box center [1216, 601] width 204 height 26
